Goal: Task Accomplishment & Management: Use online tool/utility

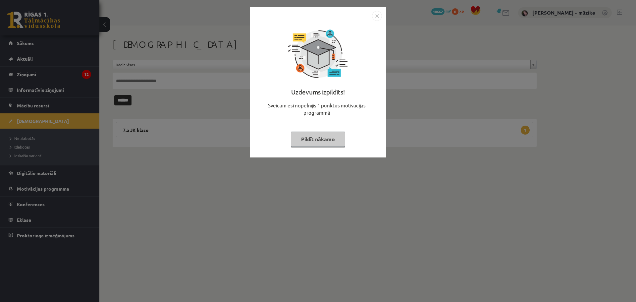
click at [322, 142] on button "Pildīt nākamo" at bounding box center [318, 139] width 54 height 15
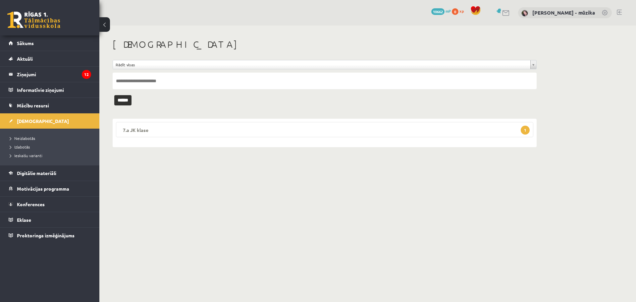
click at [175, 134] on legend "7.a JK klase 1" at bounding box center [324, 129] width 417 height 15
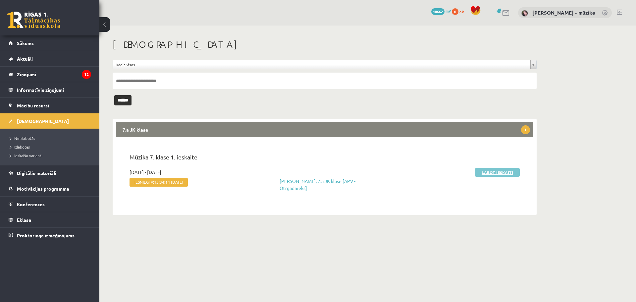
click at [492, 173] on link "Labot ieskaiti" at bounding box center [497, 172] width 45 height 9
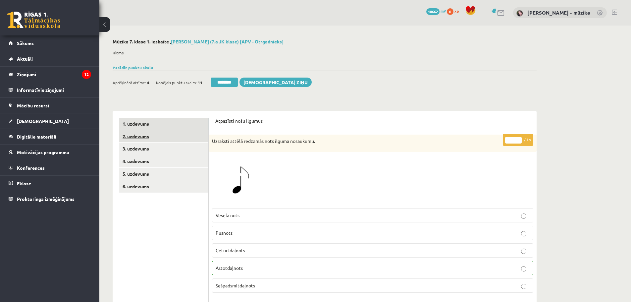
click at [145, 138] on link "2. uzdevums" at bounding box center [163, 136] width 89 height 12
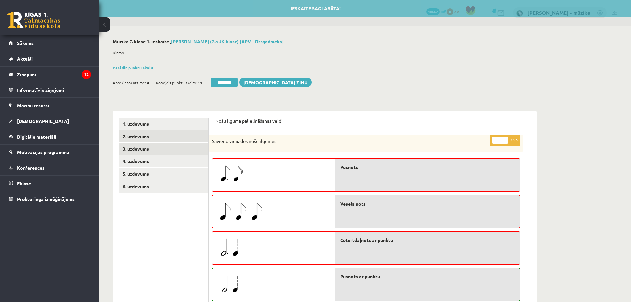
click at [143, 149] on link "3. uzdevums" at bounding box center [163, 148] width 89 height 12
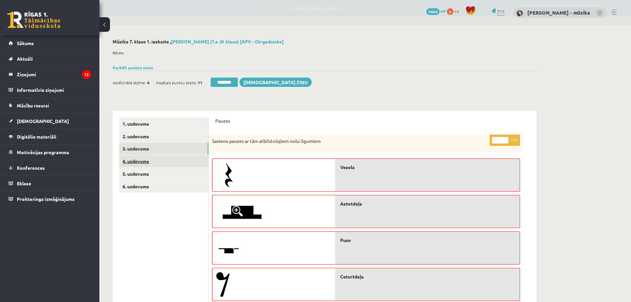
click at [140, 164] on link "4. uzdevums" at bounding box center [163, 161] width 89 height 12
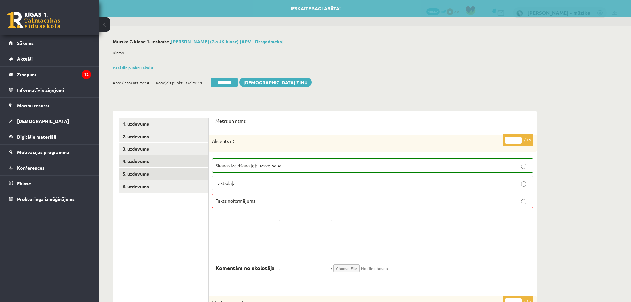
click at [140, 176] on link "5. uzdevums" at bounding box center [163, 174] width 89 height 12
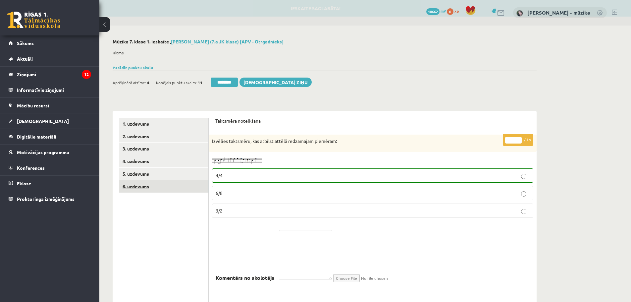
click at [139, 188] on link "6. uzdevums" at bounding box center [163, 186] width 89 height 12
